Goal: Use online tool/utility: Utilize a website feature to perform a specific function

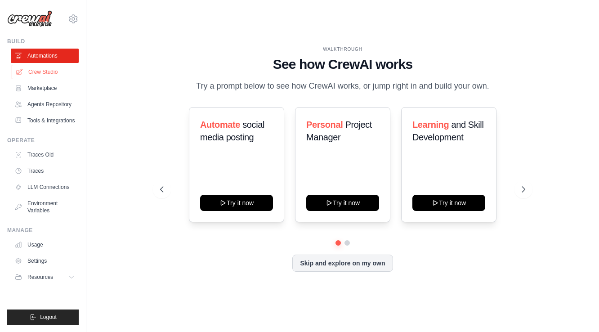
click at [52, 69] on link "Crew Studio" at bounding box center [46, 72] width 68 height 14
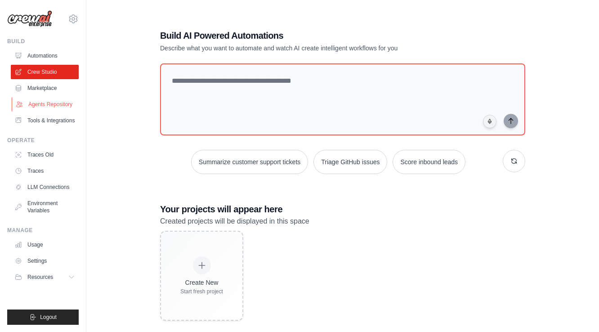
click at [58, 106] on link "Agents Repository" at bounding box center [46, 104] width 68 height 14
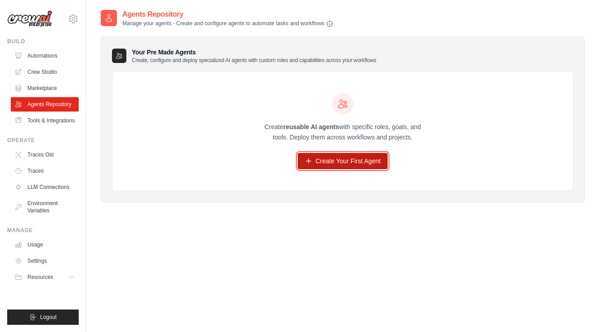
click at [312, 169] on link "Create Your First Agent" at bounding box center [343, 161] width 90 height 16
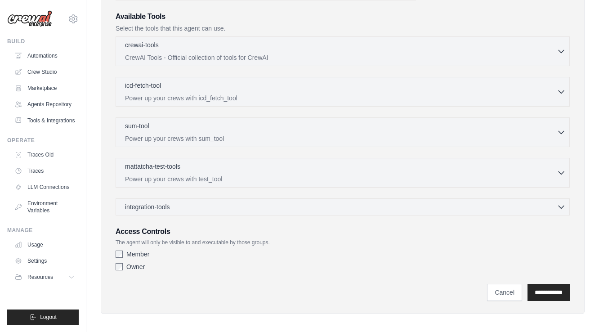
scroll to position [219, 0]
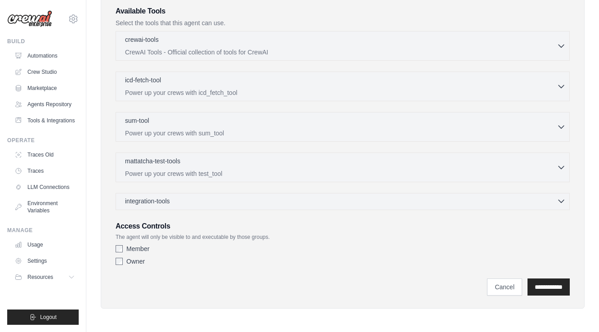
click at [311, 201] on div "integration-tools 0 selected" at bounding box center [345, 200] width 440 height 9
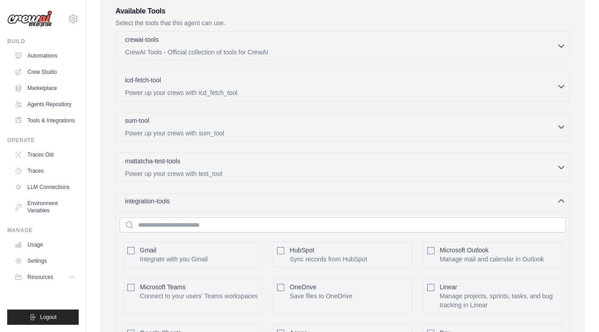
click at [311, 201] on div "integration-tools 0 selected" at bounding box center [345, 200] width 440 height 9
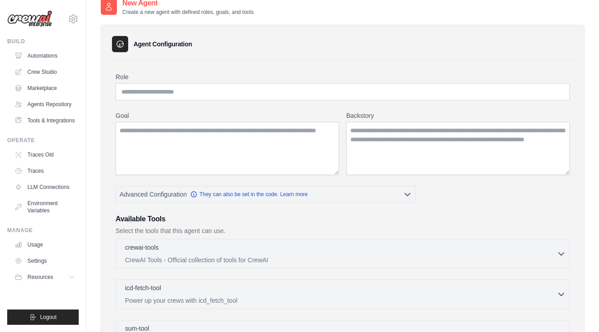
scroll to position [0, 0]
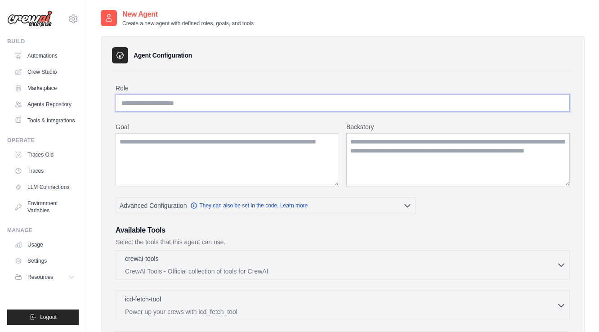
click at [201, 102] on input "Role" at bounding box center [343, 102] width 454 height 17
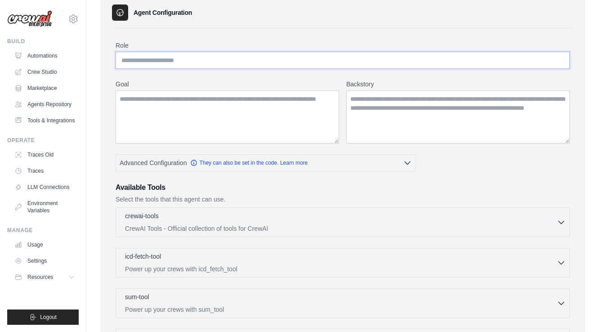
scroll to position [45, 0]
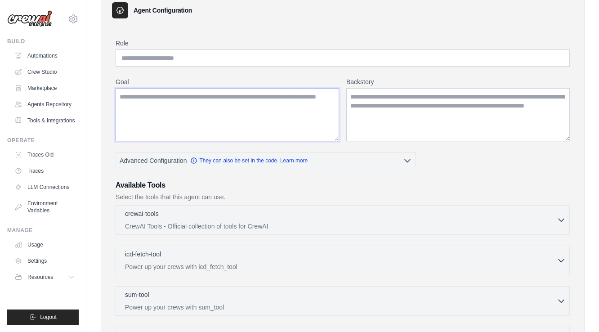
click at [183, 115] on textarea "Goal" at bounding box center [227, 114] width 223 height 53
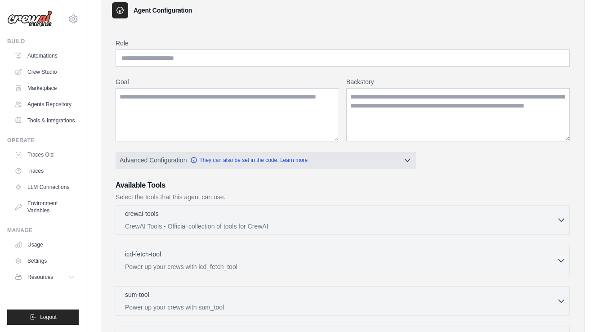
click at [342, 157] on button "Advanced Configuration They can also be set in the code. Learn more" at bounding box center [265, 160] width 299 height 16
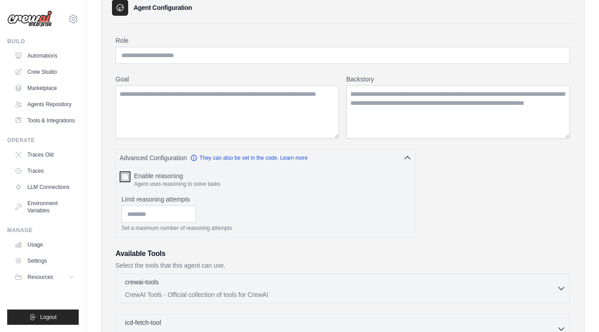
scroll to position [0, 0]
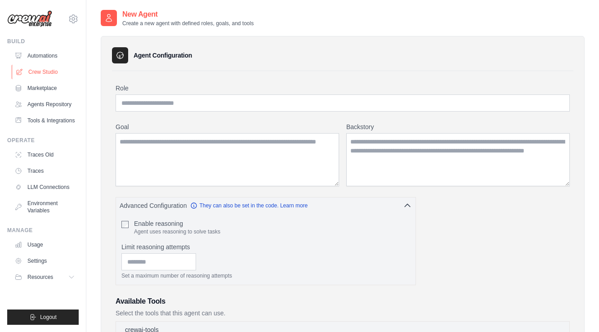
click at [42, 71] on link "Crew Studio" at bounding box center [46, 72] width 68 height 14
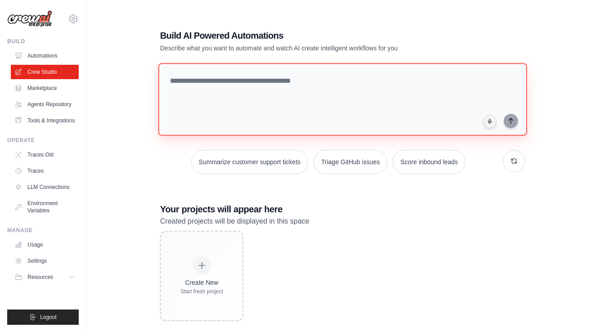
click at [211, 85] on textarea at bounding box center [342, 99] width 369 height 73
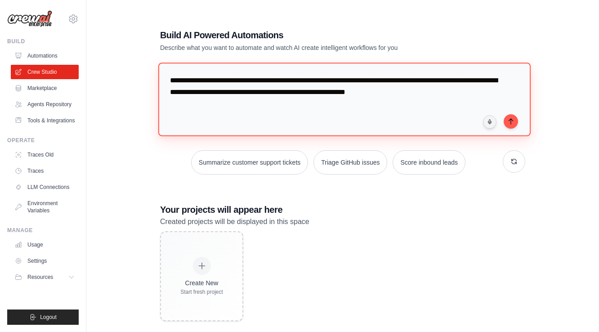
click at [361, 93] on textarea "**********" at bounding box center [344, 98] width 372 height 73
click at [495, 91] on textarea "**********" at bounding box center [344, 98] width 372 height 73
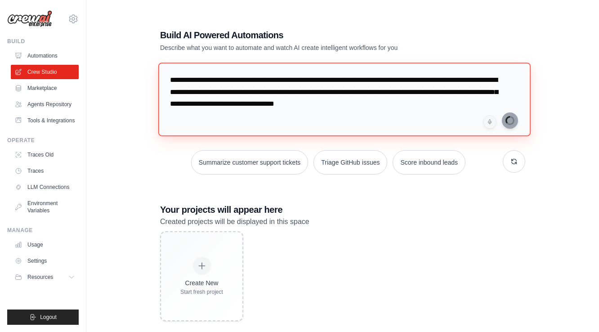
type textarea "**********"
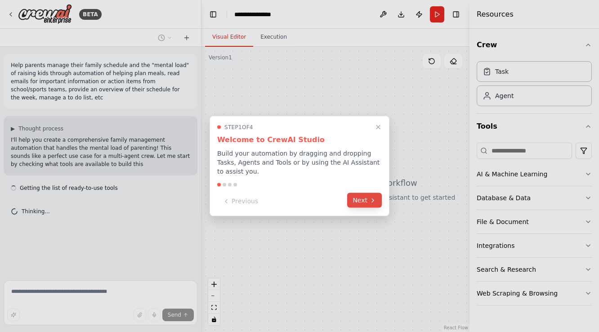
click at [365, 200] on button "Next" at bounding box center [364, 200] width 35 height 15
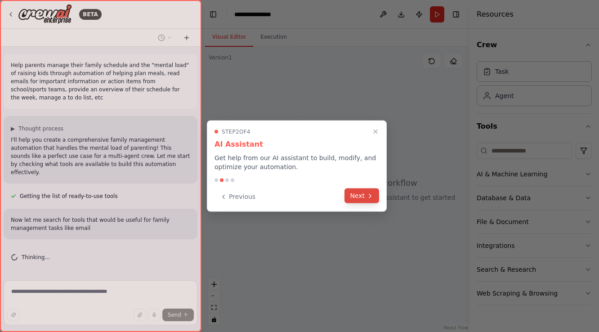
click at [364, 195] on button "Next" at bounding box center [361, 195] width 35 height 15
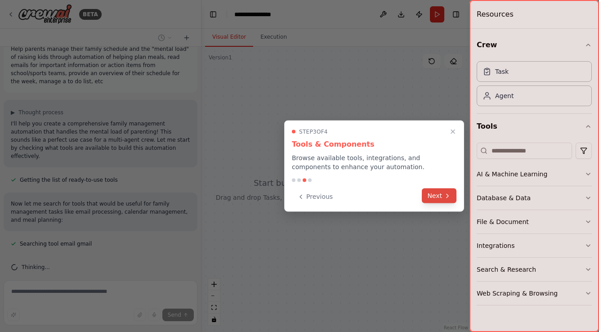
click at [432, 196] on button "Next" at bounding box center [439, 195] width 35 height 15
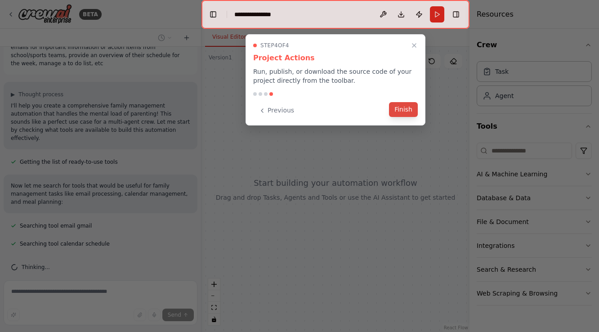
scroll to position [52, 0]
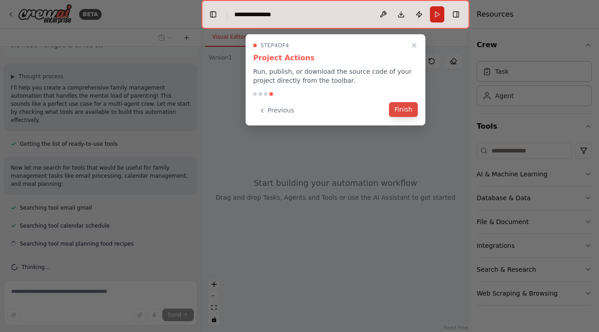
click at [406, 109] on button "Finish" at bounding box center [403, 109] width 29 height 15
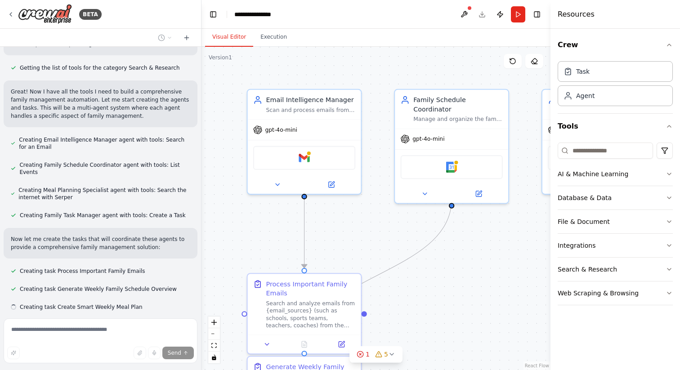
scroll to position [391, 0]
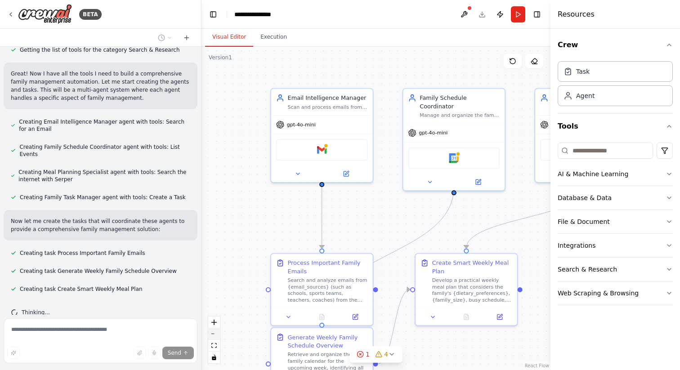
click at [219, 331] on button "zoom out" at bounding box center [214, 334] width 12 height 12
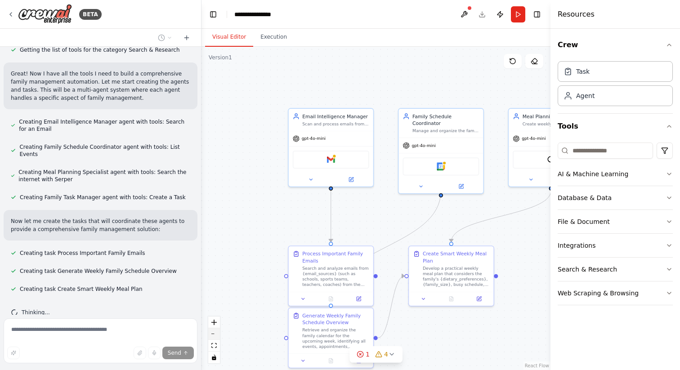
click at [219, 331] on button "zoom out" at bounding box center [214, 334] width 12 height 12
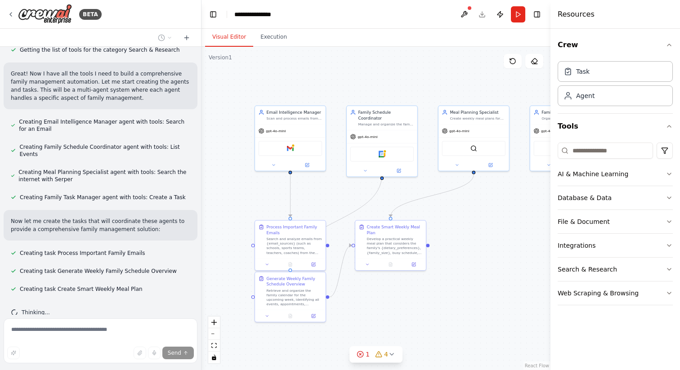
drag, startPoint x: 266, startPoint y: 216, endPoint x: 218, endPoint y: 197, distance: 51.8
click at [218, 197] on div ".deletable-edge-delete-btn { width: 20px; height: 20px; border: 0px solid #ffff…" at bounding box center [375, 208] width 349 height 323
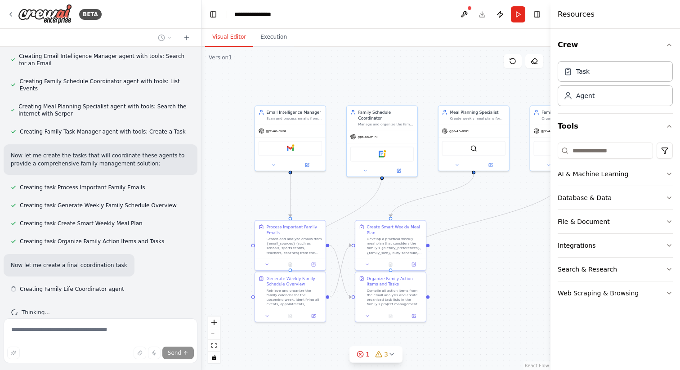
scroll to position [465, 0]
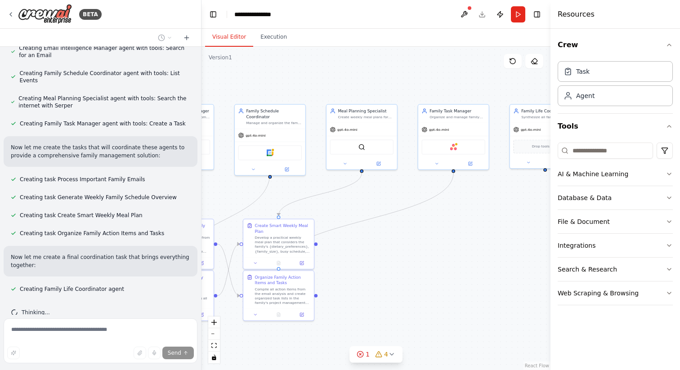
drag, startPoint x: 401, startPoint y: 83, endPoint x: 289, endPoint y: 82, distance: 111.9
click at [289, 82] on div ".deletable-edge-delete-btn { width: 20px; height: 20px; border: 0px solid #ffff…" at bounding box center [375, 208] width 349 height 323
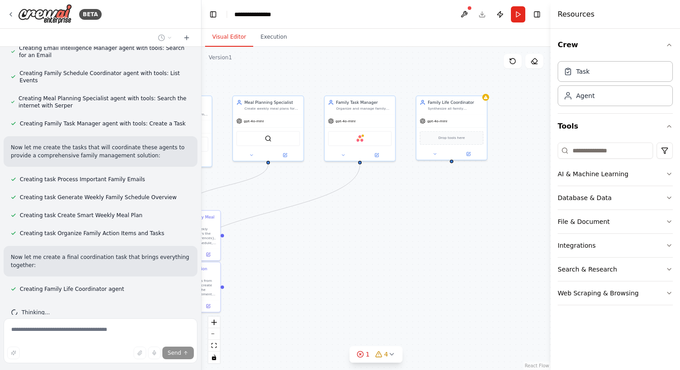
drag, startPoint x: 472, startPoint y: 75, endPoint x: 378, endPoint y: 66, distance: 93.9
click at [378, 66] on div ".deletable-edge-delete-btn { width: 20px; height: 20px; border: 0px solid #ffff…" at bounding box center [375, 208] width 349 height 323
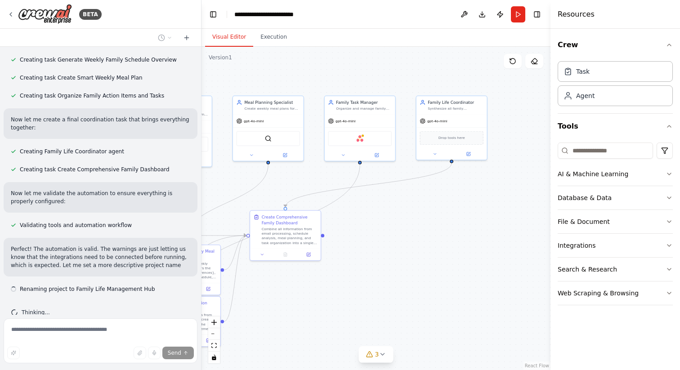
scroll to position [611, 0]
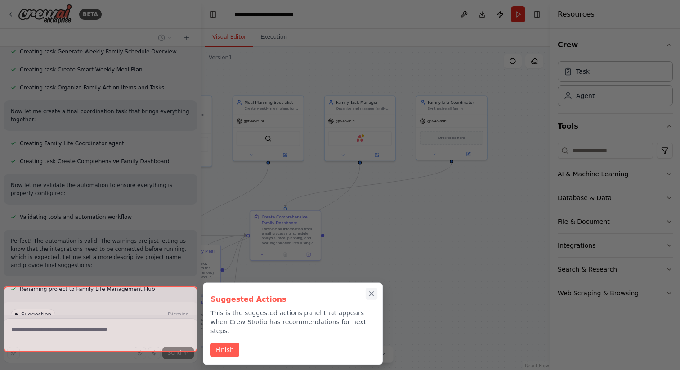
click at [371, 294] on icon "Close walkthrough" at bounding box center [371, 294] width 4 height 4
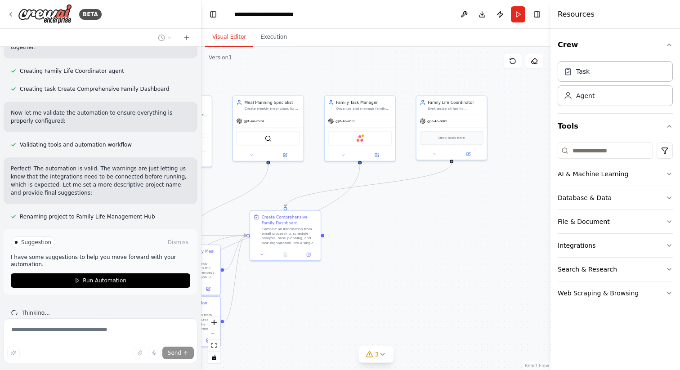
scroll to position [684, 0]
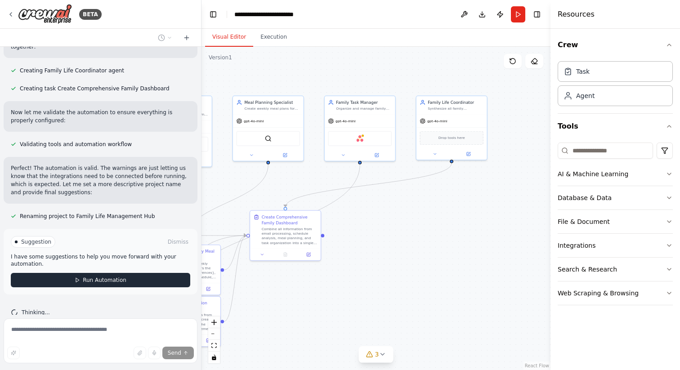
click at [97, 276] on span "Run Automation" at bounding box center [105, 279] width 44 height 7
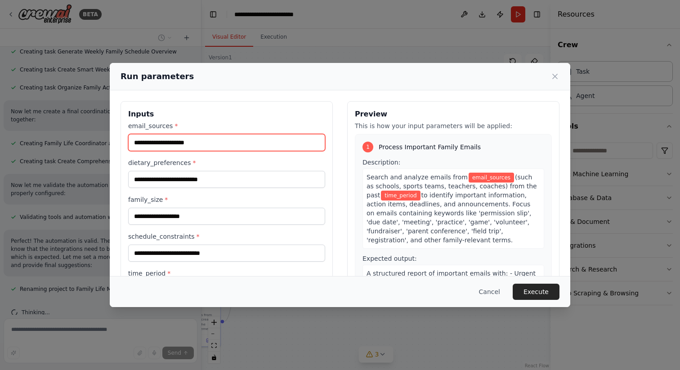
click at [206, 140] on input "email_sources *" at bounding box center [226, 142] width 197 height 17
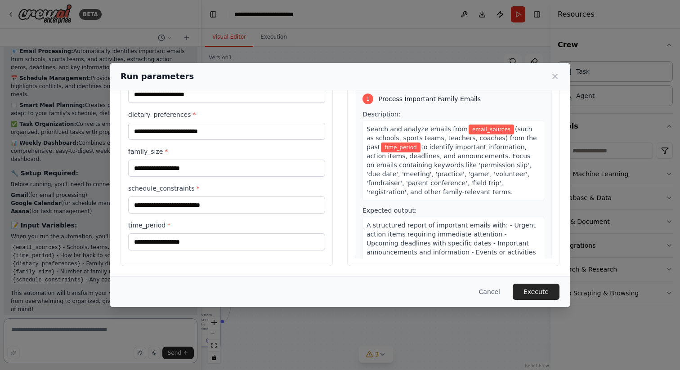
scroll to position [49, 0]
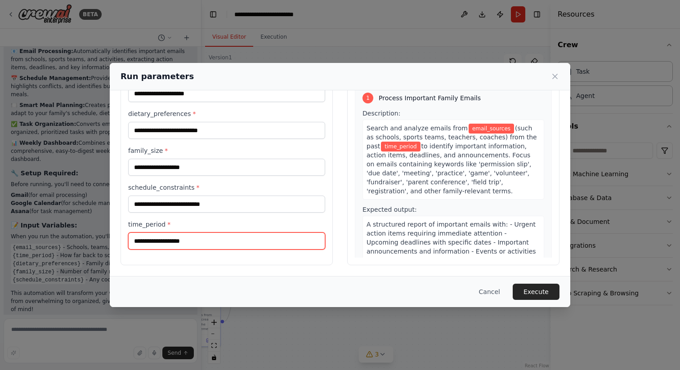
click at [187, 240] on input "time_period *" at bounding box center [226, 240] width 197 height 17
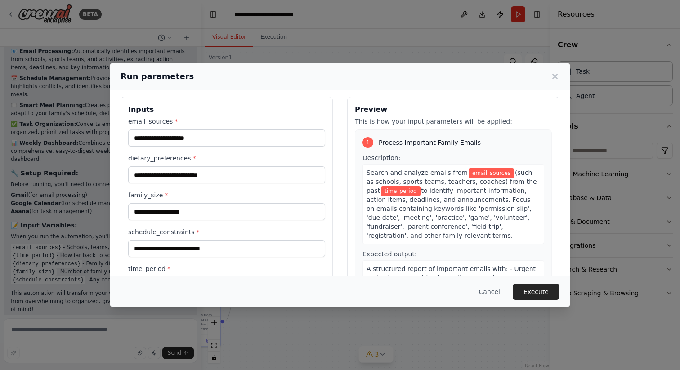
scroll to position [0, 0]
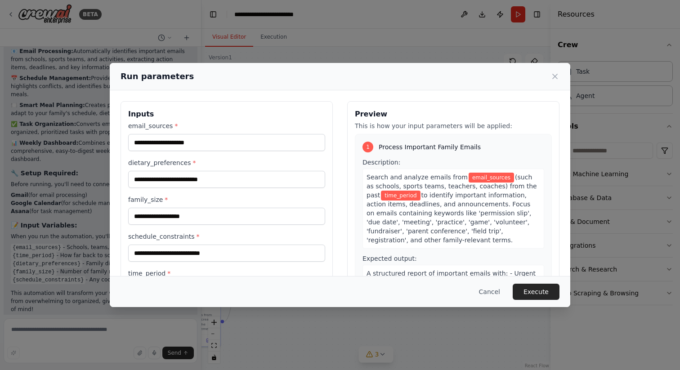
click at [68, 84] on div "Run parameters Inputs email_sources * dietary_preferences * family_size * sched…" at bounding box center [340, 185] width 680 height 370
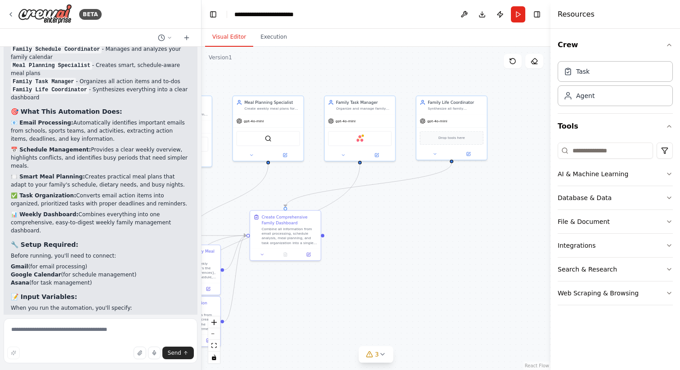
scroll to position [1012, 0]
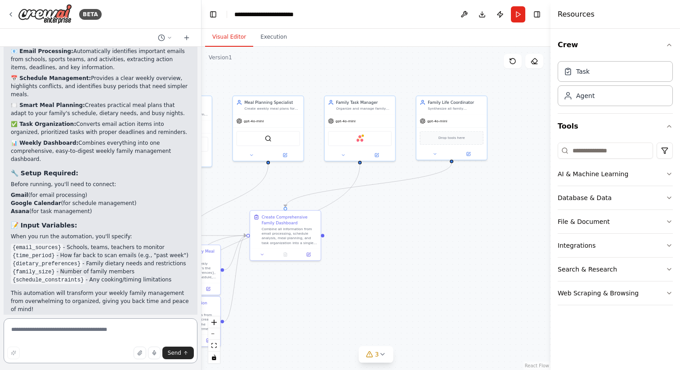
click at [106, 330] on textarea at bounding box center [101, 340] width 194 height 45
type textarea "**********"
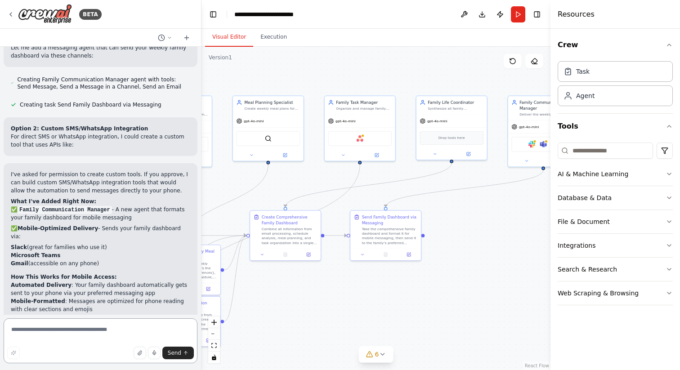
scroll to position [1637, 0]
